Goal: Task Accomplishment & Management: Manage account settings

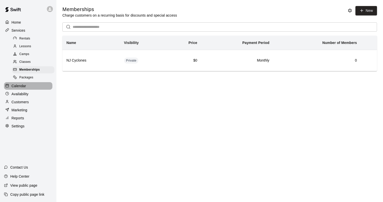
click at [19, 88] on p "Calendar" at bounding box center [19, 85] width 15 height 5
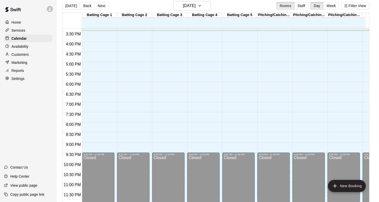
scroll to position [8, 0]
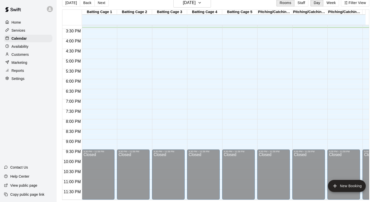
click at [351, 188] on button "New Booking" at bounding box center [347, 186] width 38 height 12
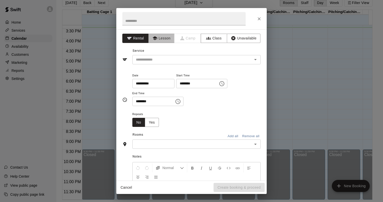
click at [165, 38] on button "Lesson" at bounding box center [161, 38] width 26 height 9
click at [253, 59] on icon "Open" at bounding box center [256, 59] width 6 height 6
click at [260, 19] on icon "Close" at bounding box center [259, 18] width 5 height 5
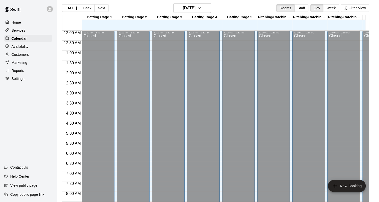
scroll to position [0, 0]
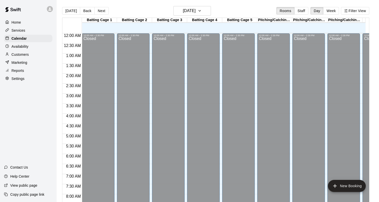
click at [17, 48] on p "Availability" at bounding box center [20, 46] width 17 height 5
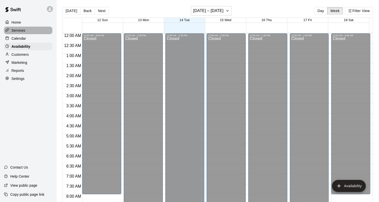
click at [20, 30] on p "Services" at bounding box center [19, 30] width 14 height 5
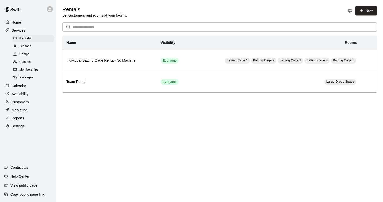
click at [22, 47] on span "Lessons" at bounding box center [25, 46] width 12 height 5
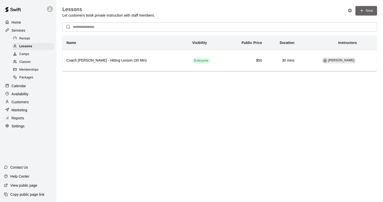
click at [364, 9] on link "New" at bounding box center [367, 10] width 22 height 9
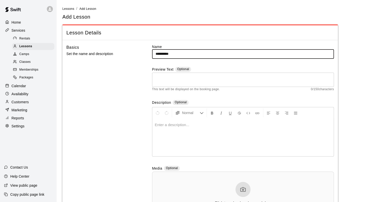
click at [204, 54] on input "*********" at bounding box center [243, 53] width 182 height 9
click at [205, 54] on input "*********" at bounding box center [243, 53] width 182 height 9
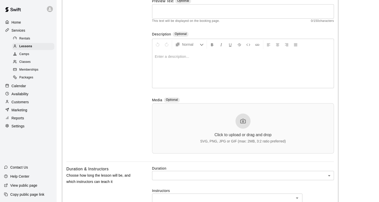
scroll to position [100, 0]
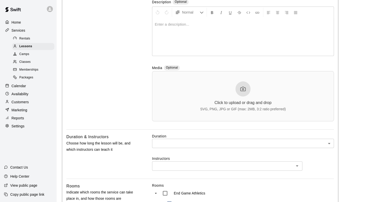
type input "**********"
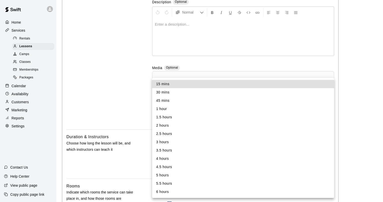
click at [168, 108] on li "1 hour" at bounding box center [243, 109] width 182 height 8
type input "**"
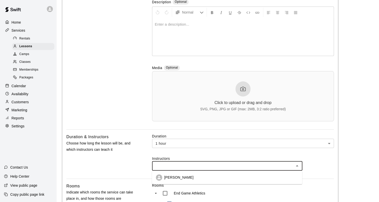
click at [193, 167] on input "text" at bounding box center [223, 166] width 139 height 6
click at [195, 180] on li "[PERSON_NAME]" at bounding box center [227, 177] width 150 height 9
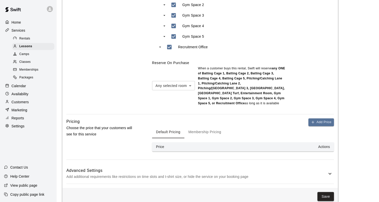
scroll to position [464, 0]
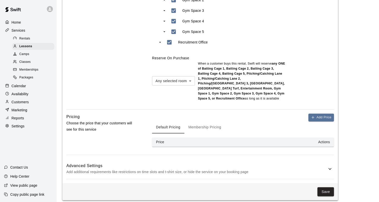
click at [330, 188] on button "Save" at bounding box center [326, 191] width 17 height 9
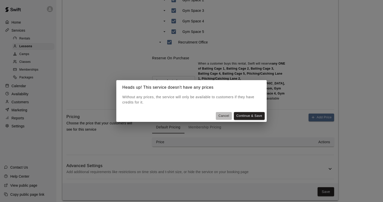
click at [227, 114] on button "Cancel" at bounding box center [224, 116] width 16 height 8
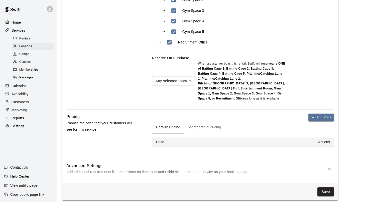
click at [314, 138] on th "Actions" at bounding box center [268, 141] width 132 height 9
click at [207, 122] on button "Membership Pricing" at bounding box center [205, 127] width 41 height 12
click at [218, 141] on th "Memberships" at bounding box center [241, 141] width 79 height 9
click at [176, 122] on button "Default Pricing" at bounding box center [168, 127] width 32 height 12
click at [318, 137] on th "Actions" at bounding box center [268, 141] width 132 height 9
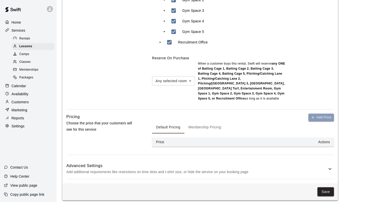
click at [326, 113] on button "Add Price" at bounding box center [322, 117] width 26 height 8
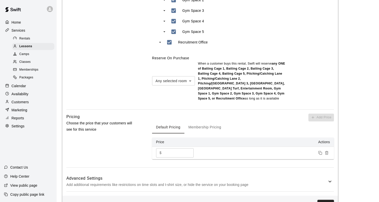
click at [188, 148] on input "*" at bounding box center [179, 152] width 30 height 9
type input "*"
click at [188, 148] on input "*" at bounding box center [179, 152] width 30 height 9
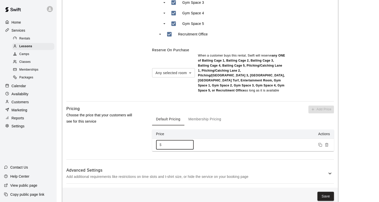
scroll to position [477, 0]
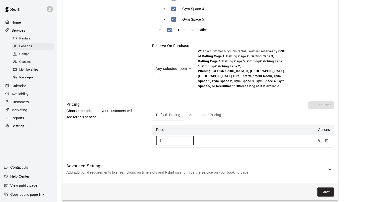
type input "*****"
click at [327, 189] on button "Save" at bounding box center [326, 191] width 17 height 9
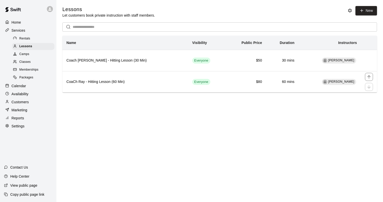
click at [71, 82] on h6 "CoaCh Ray - Hitting Lesson (60 Min)" at bounding box center [125, 82] width 118 height 6
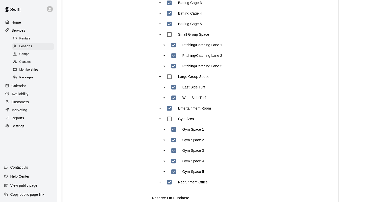
scroll to position [477, 0]
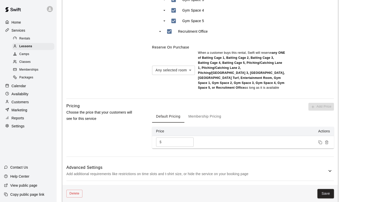
click at [165, 137] on input "**" at bounding box center [179, 141] width 30 height 9
type input "***"
click at [330, 189] on button "Save" at bounding box center [326, 193] width 17 height 9
